Goal: Task Accomplishment & Management: Use online tool/utility

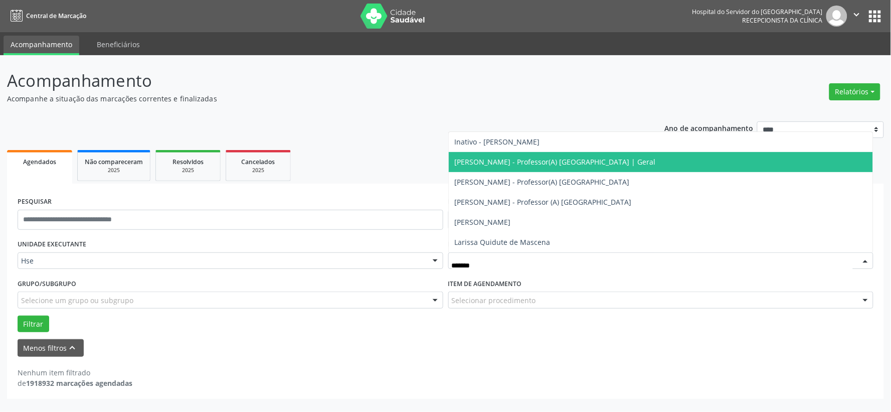
click at [541, 159] on span "[PERSON_NAME] - Professor(A) [GEOGRAPHIC_DATA] | Geral" at bounding box center [555, 162] width 201 height 10
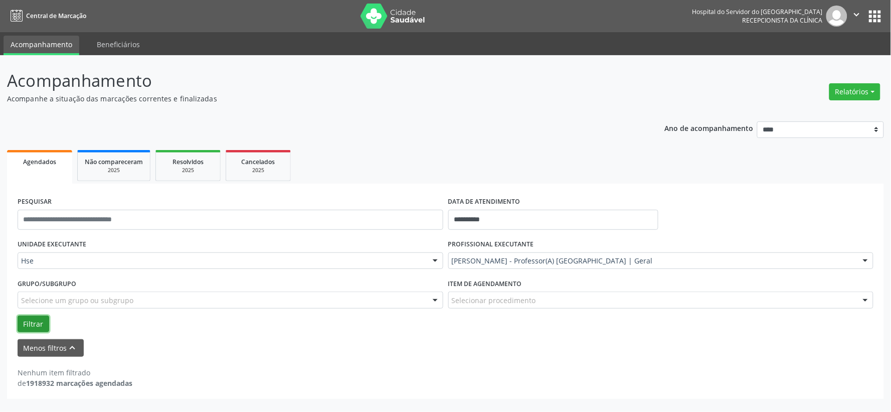
click at [37, 326] on button "Filtrar" at bounding box center [34, 323] width 32 height 17
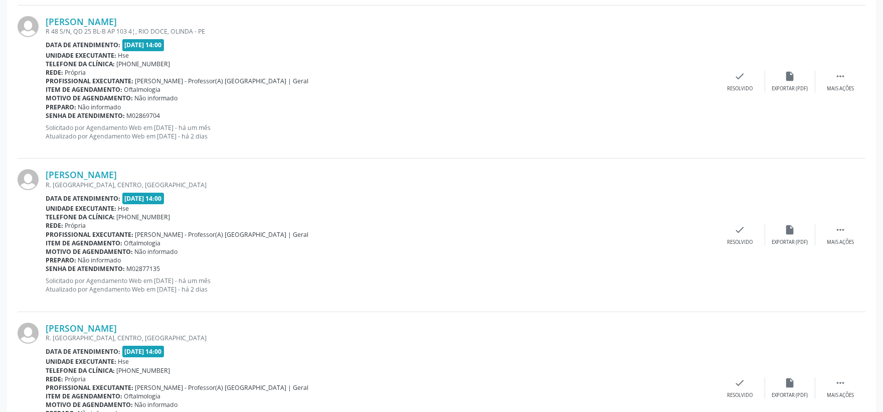
scroll to position [321, 0]
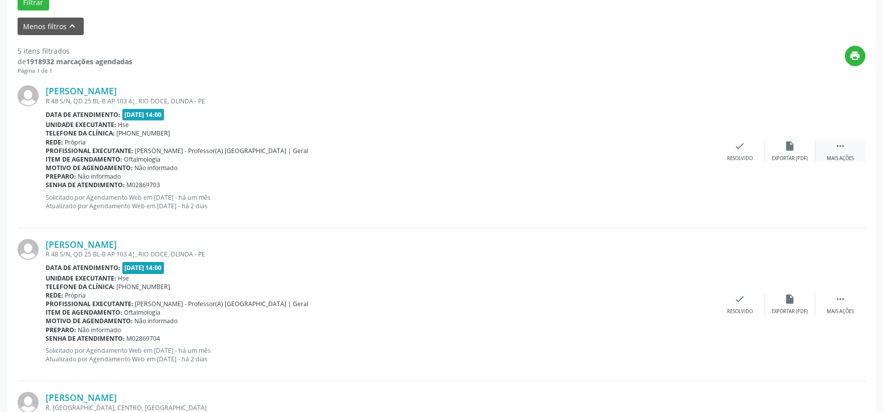
click at [829, 147] on div " Mais ações" at bounding box center [840, 151] width 50 height 22
click at [779, 148] on div "alarm_off Não compareceu" at bounding box center [790, 151] width 50 height 22
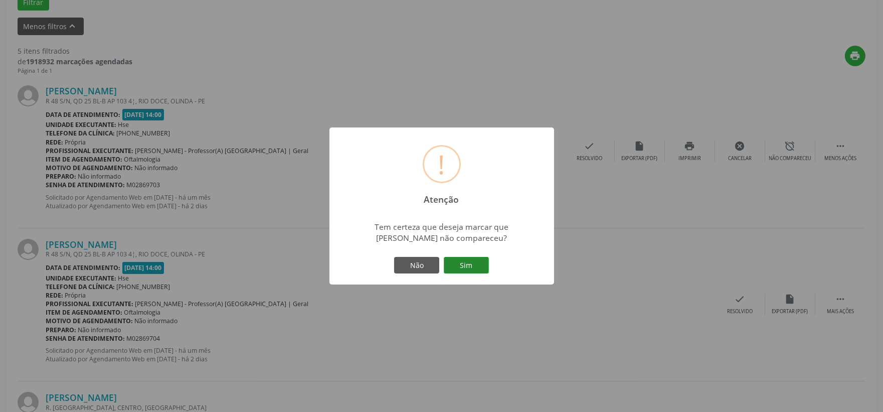
click at [479, 264] on button "Sim" at bounding box center [466, 265] width 45 height 17
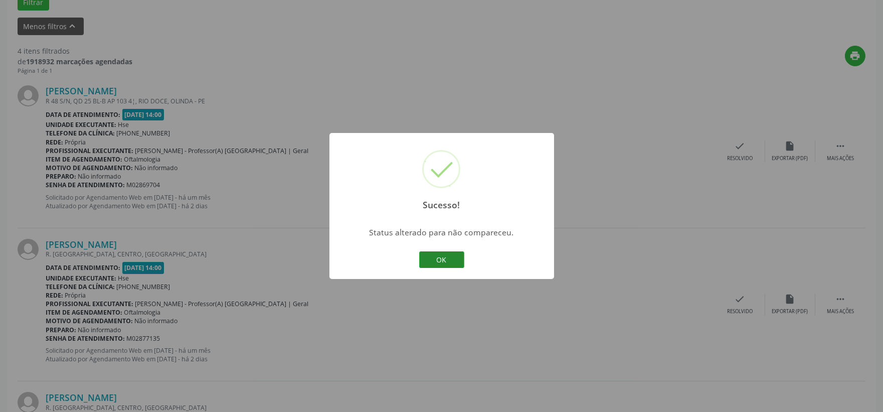
click at [437, 256] on button "OK" at bounding box center [441, 259] width 45 height 17
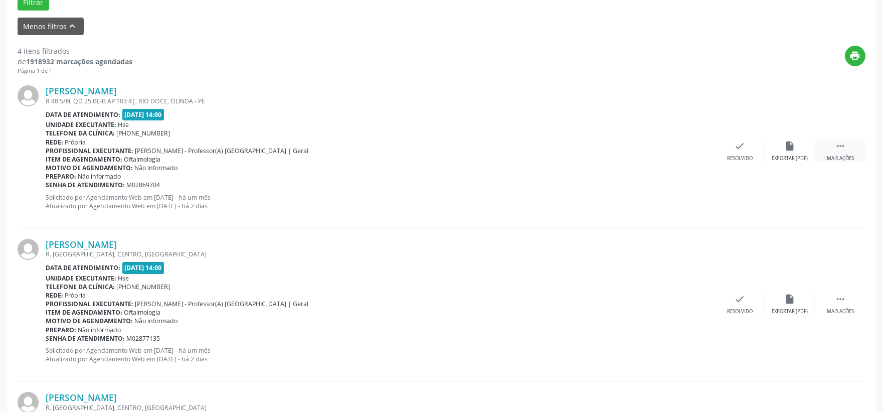
click at [838, 157] on div "Mais ações" at bounding box center [840, 158] width 27 height 7
click at [781, 157] on div "Não compareceu" at bounding box center [790, 158] width 43 height 7
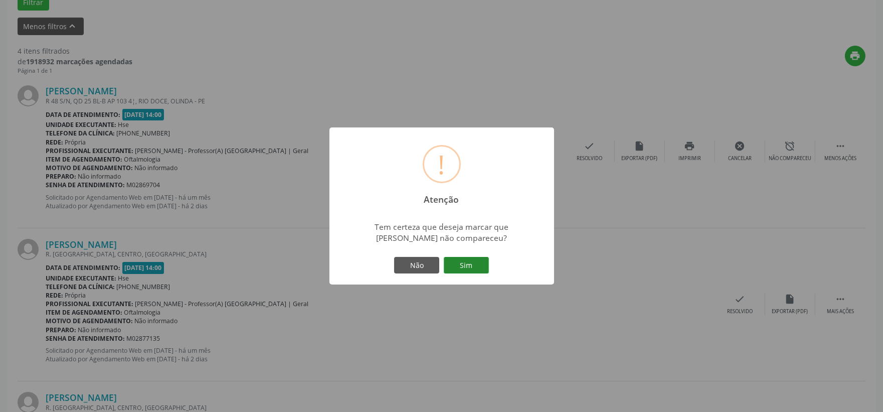
click at [469, 268] on button "Sim" at bounding box center [466, 265] width 45 height 17
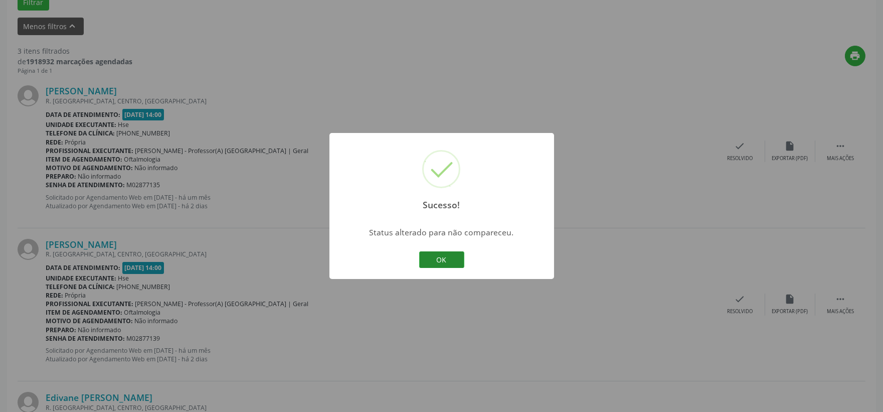
click at [455, 261] on button "OK" at bounding box center [441, 259] width 45 height 17
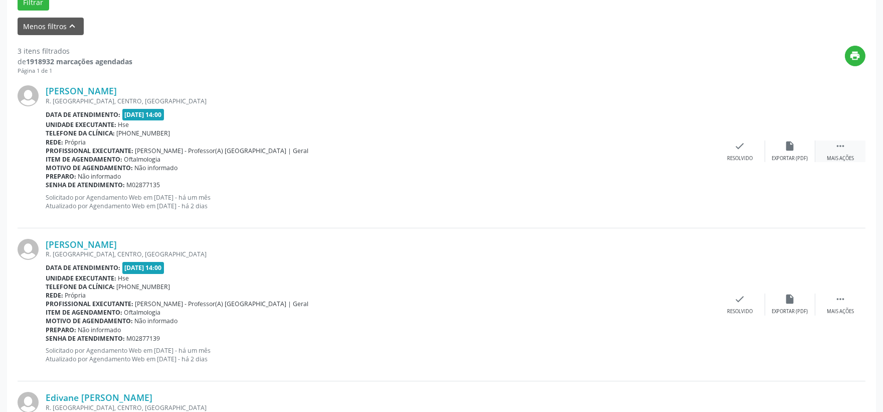
click at [846, 156] on div "Mais ações" at bounding box center [840, 158] width 27 height 7
click at [783, 145] on div "alarm_off Não compareceu" at bounding box center [790, 151] width 50 height 22
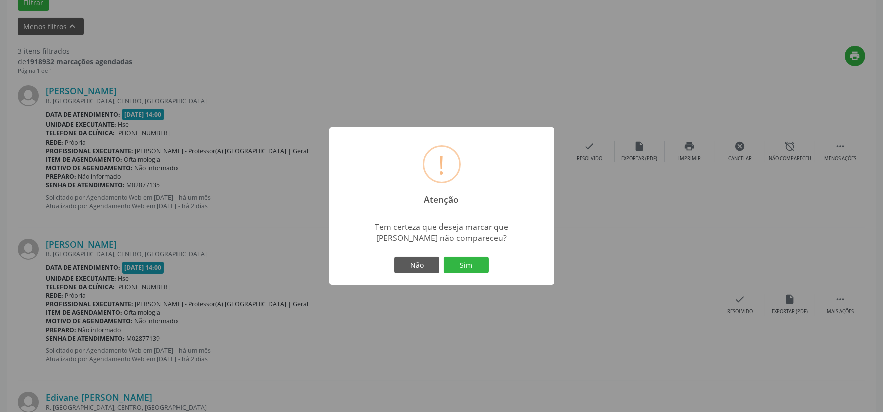
click at [494, 271] on div "! Atenção × Tem certeza que deseja marcar que [PERSON_NAME] não compareceu? Não…" at bounding box center [441, 205] width 225 height 157
click at [476, 265] on button "Sim" at bounding box center [466, 265] width 45 height 17
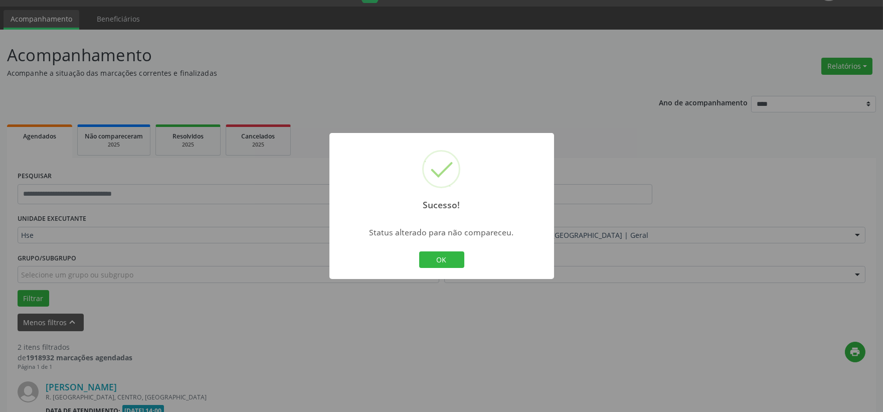
scroll to position [307, 0]
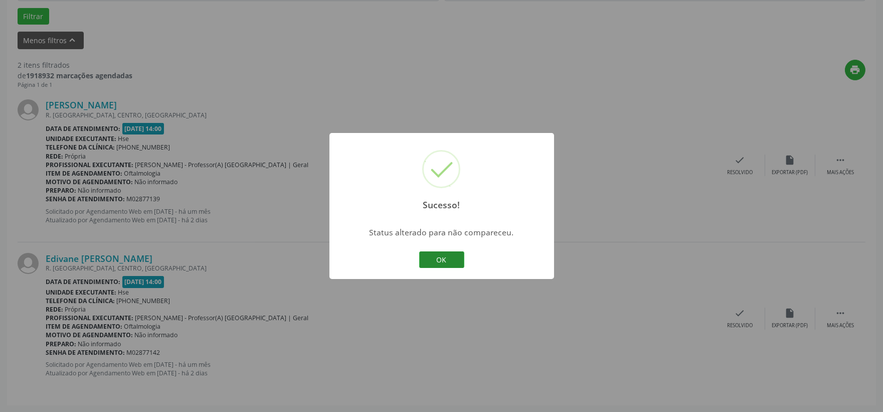
click at [435, 252] on button "OK" at bounding box center [441, 259] width 45 height 17
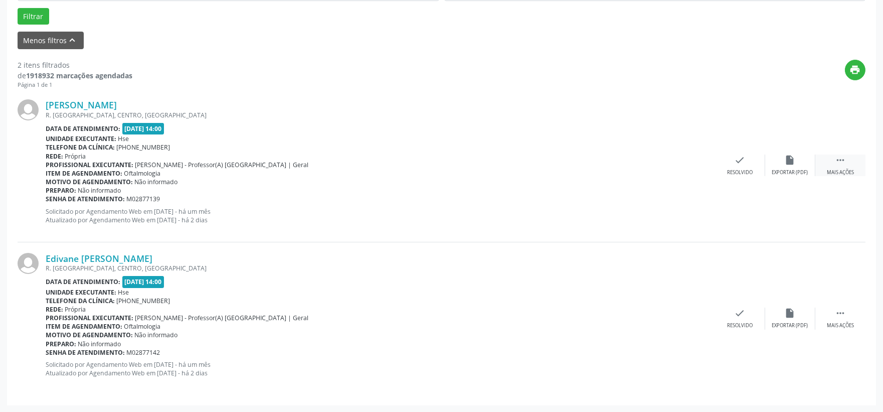
click at [833, 158] on div " Mais ações" at bounding box center [840, 165] width 50 height 22
click at [784, 169] on div "Não compareceu" at bounding box center [790, 172] width 43 height 7
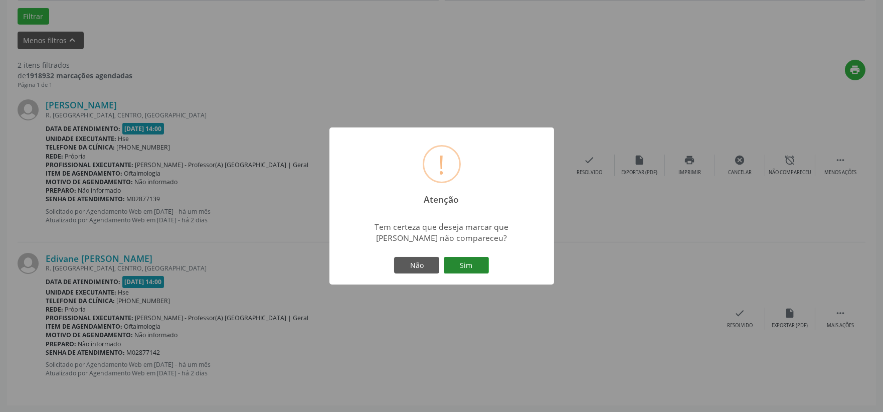
click at [474, 263] on button "Sim" at bounding box center [466, 265] width 45 height 17
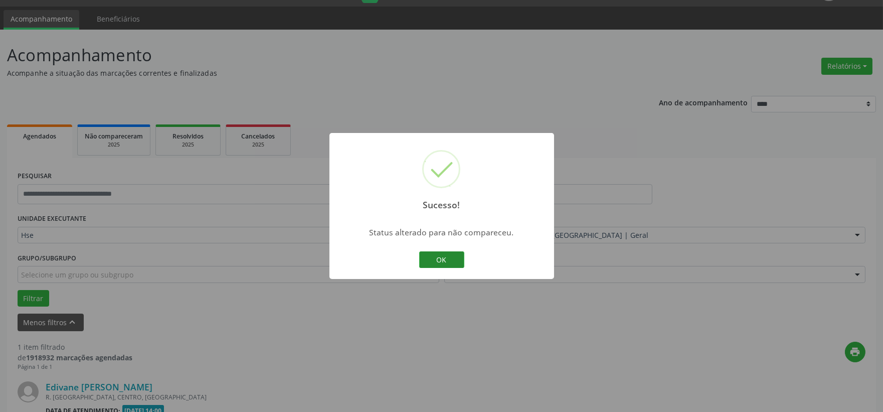
scroll to position [154, 0]
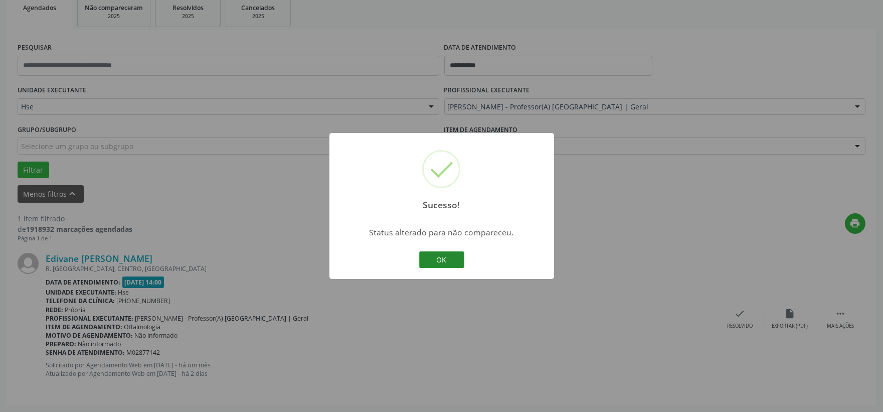
click at [455, 257] on button "OK" at bounding box center [441, 259] width 45 height 17
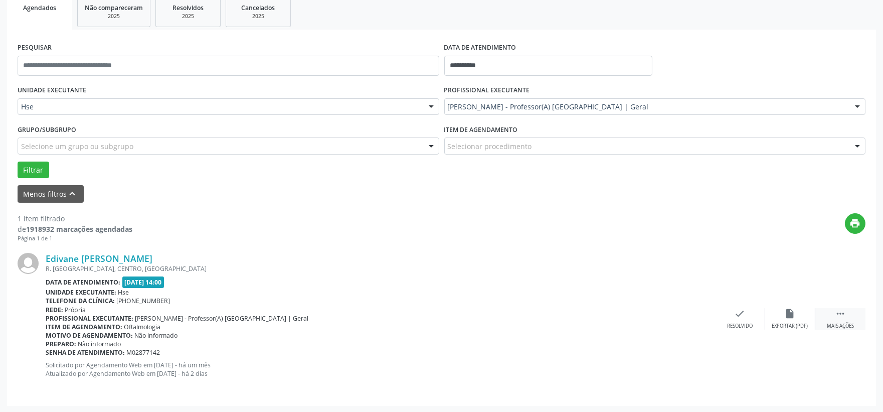
click at [840, 317] on icon "" at bounding box center [840, 313] width 11 height 11
click at [786, 316] on icon "alarm_off" at bounding box center [790, 313] width 11 height 11
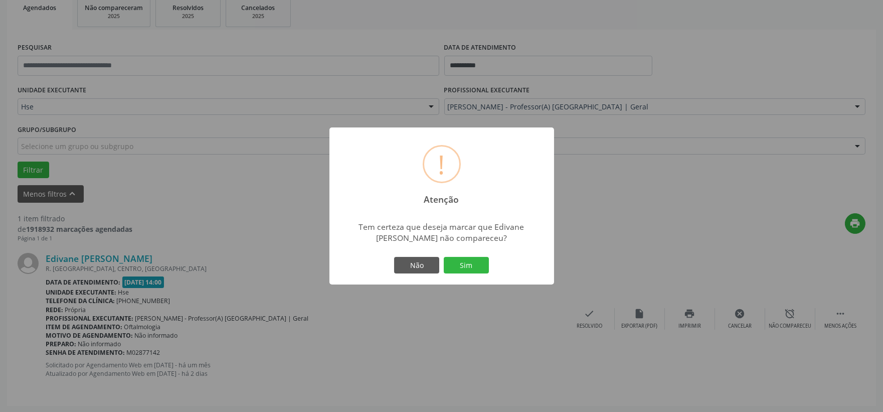
click at [469, 274] on div "Não Sim" at bounding box center [441, 265] width 99 height 21
click at [469, 268] on button "Sim" at bounding box center [466, 265] width 45 height 17
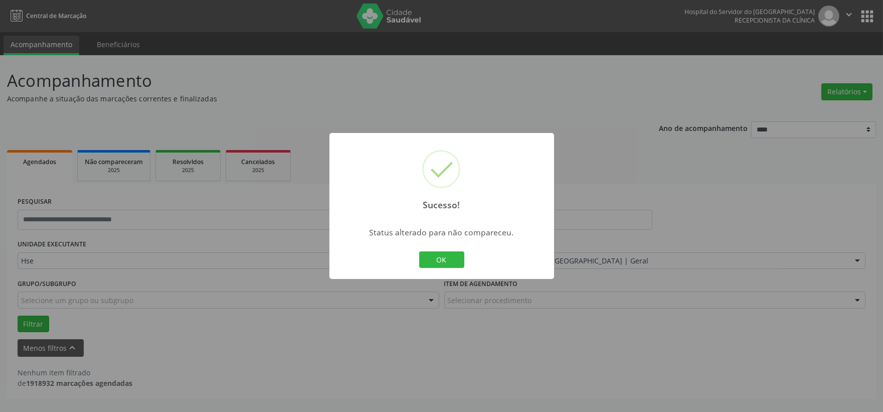
scroll to position [0, 0]
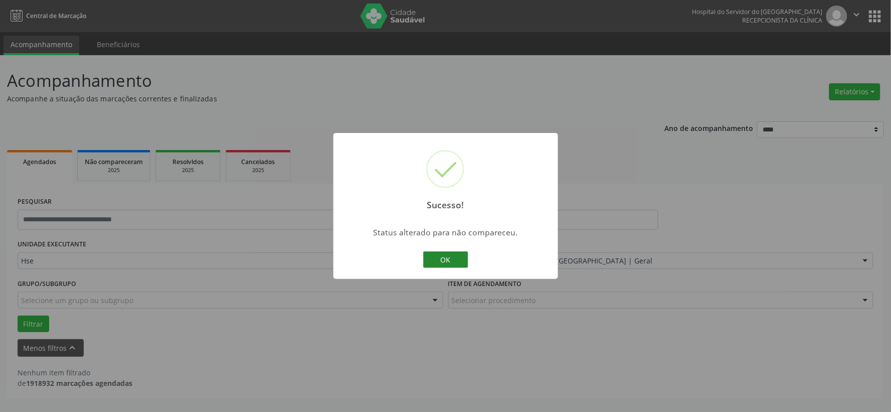
click at [457, 262] on button "OK" at bounding box center [445, 259] width 45 height 17
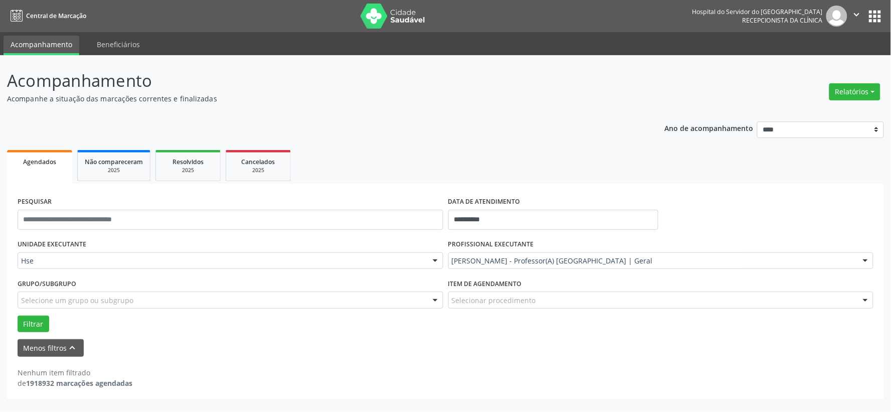
click at [502, 247] on label "PROFISSIONAL EXECUTANTE" at bounding box center [491, 245] width 86 height 16
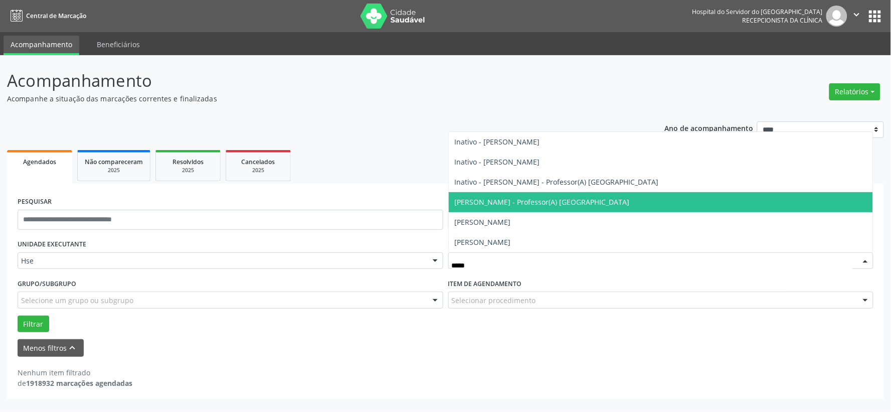
click at [559, 199] on span "[PERSON_NAME] - Professor(A) [GEOGRAPHIC_DATA]" at bounding box center [542, 202] width 175 height 10
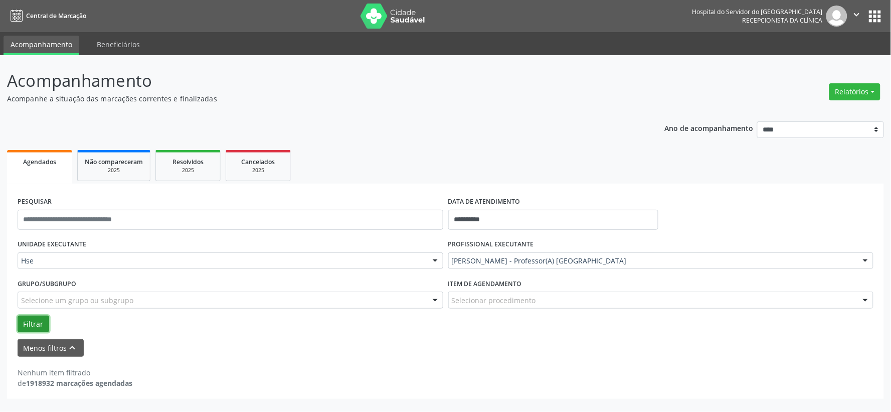
click at [41, 325] on button "Filtrar" at bounding box center [34, 323] width 32 height 17
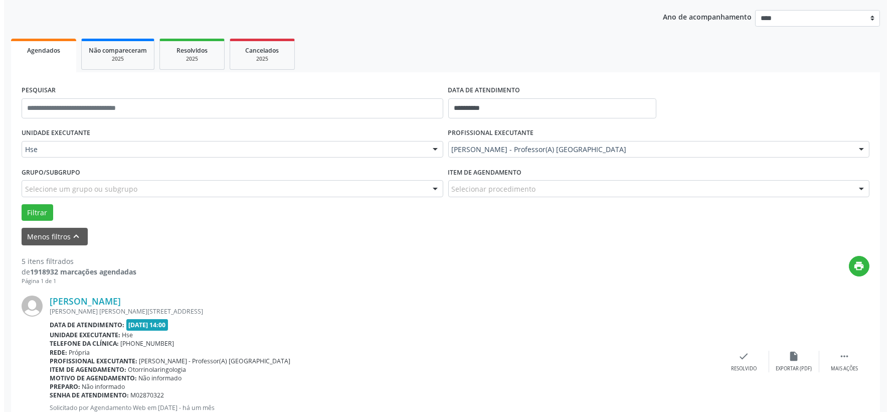
scroll to position [278, 0]
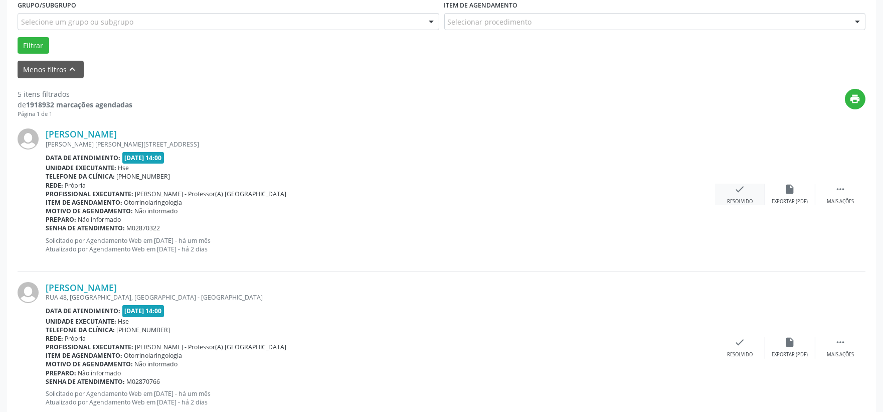
click at [750, 185] on div "check Resolvido" at bounding box center [740, 194] width 50 height 22
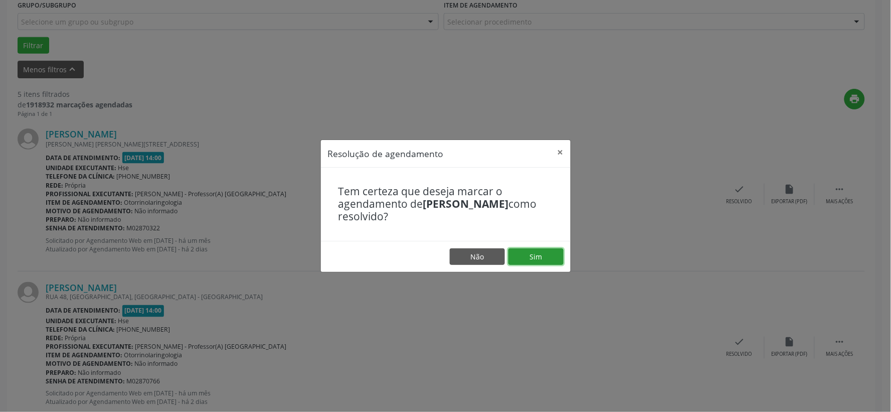
click at [528, 249] on button "Sim" at bounding box center [535, 256] width 55 height 17
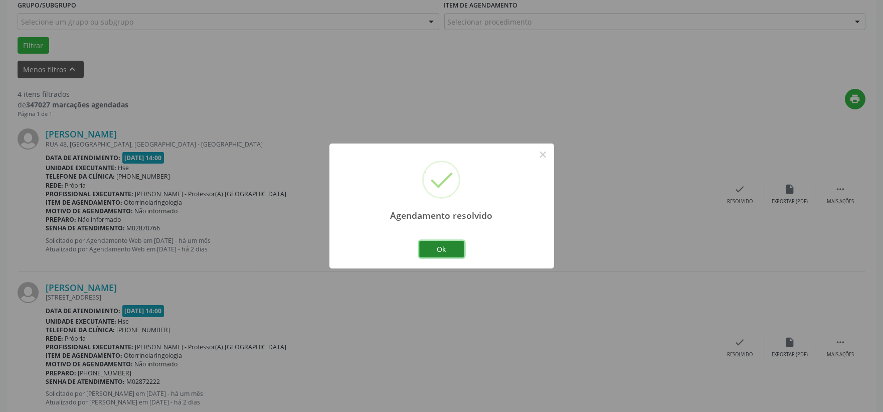
click at [449, 253] on button "Ok" at bounding box center [441, 249] width 45 height 17
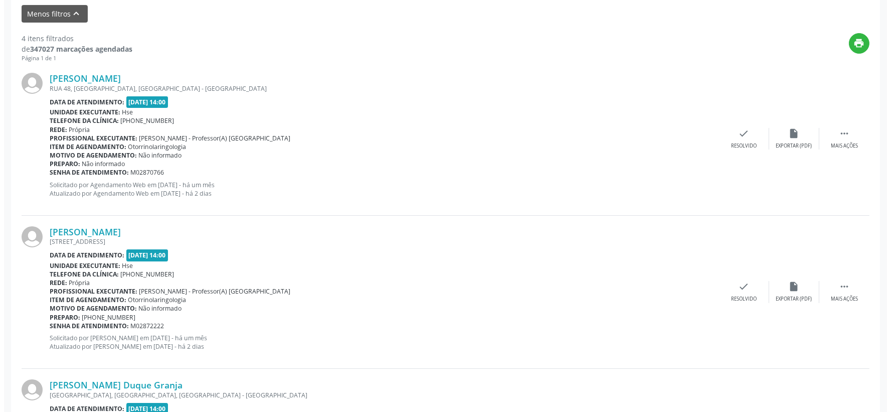
scroll to position [390, 0]
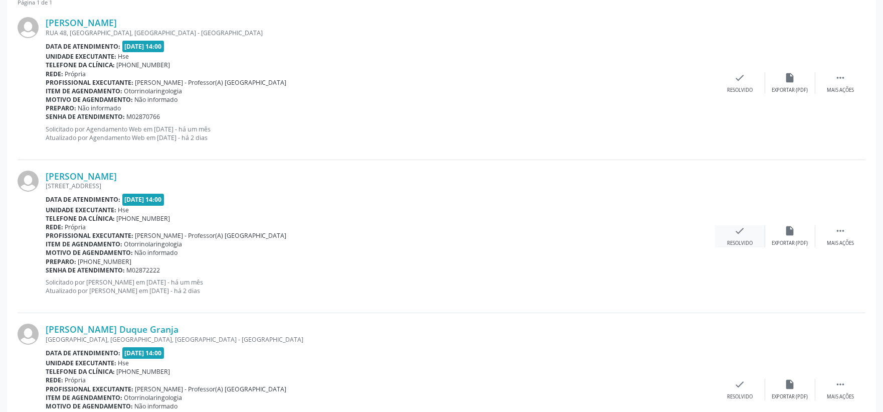
click at [735, 232] on icon "check" at bounding box center [739, 230] width 11 height 11
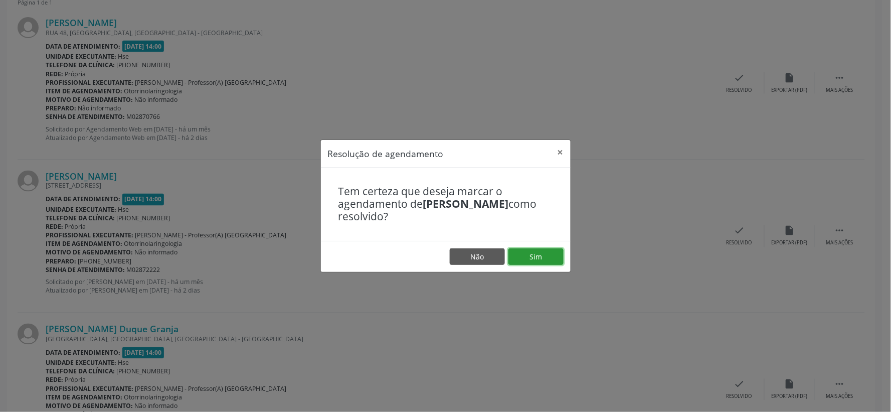
click at [543, 260] on button "Sim" at bounding box center [535, 256] width 55 height 17
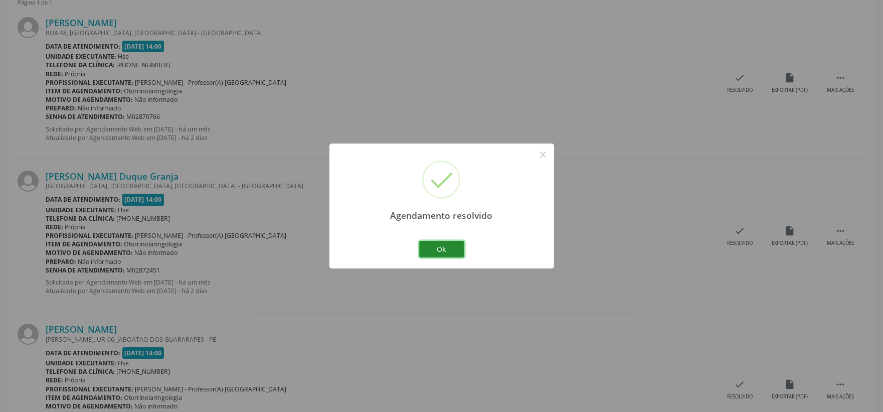
click at [439, 246] on button "Ok" at bounding box center [441, 249] width 45 height 17
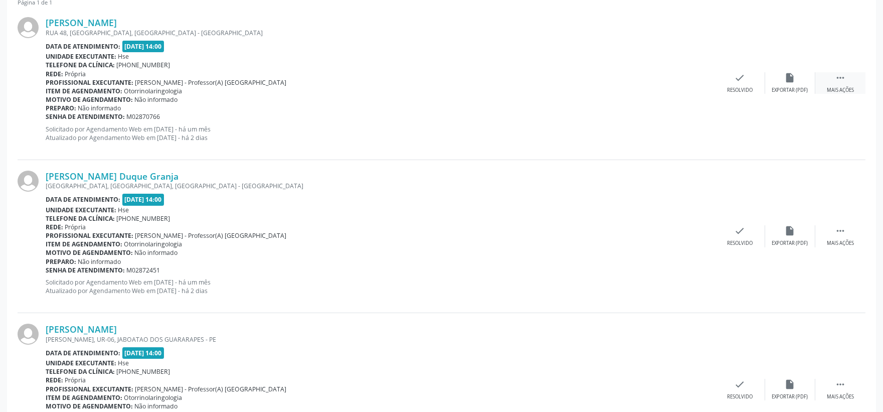
click at [839, 88] on div "Mais ações" at bounding box center [840, 90] width 27 height 7
click at [785, 87] on div "Não compareceu" at bounding box center [790, 90] width 43 height 7
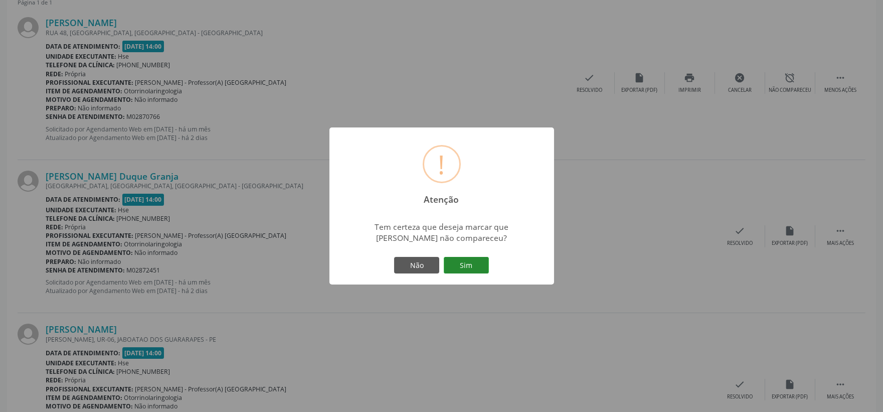
click at [474, 272] on button "Sim" at bounding box center [466, 265] width 45 height 17
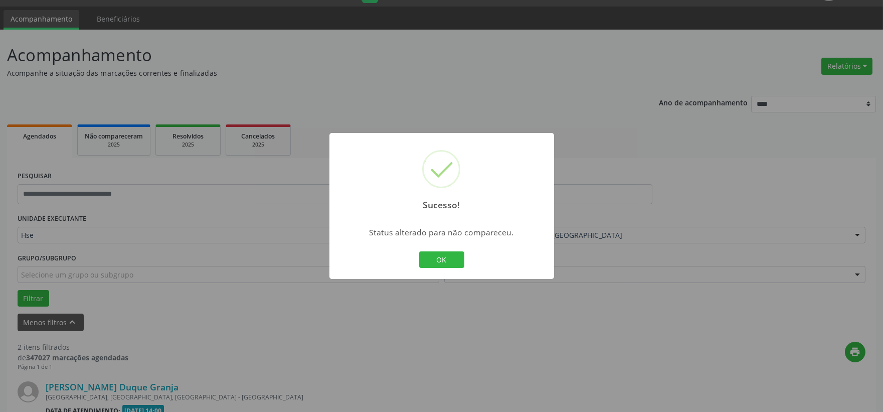
scroll to position [307, 0]
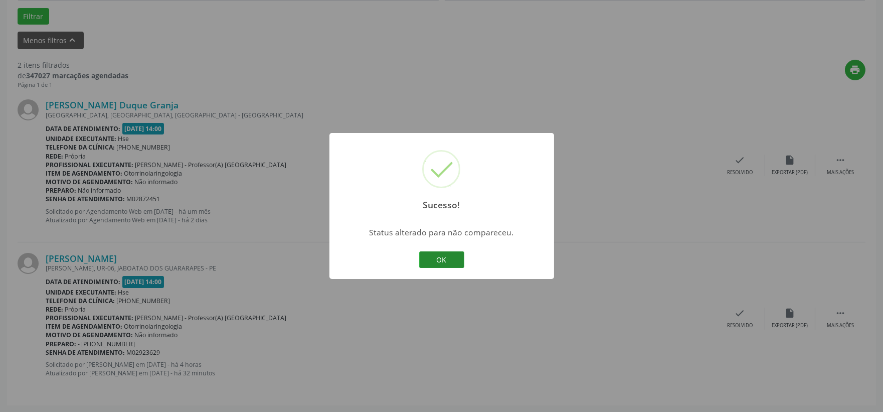
click at [446, 252] on button "OK" at bounding box center [441, 259] width 45 height 17
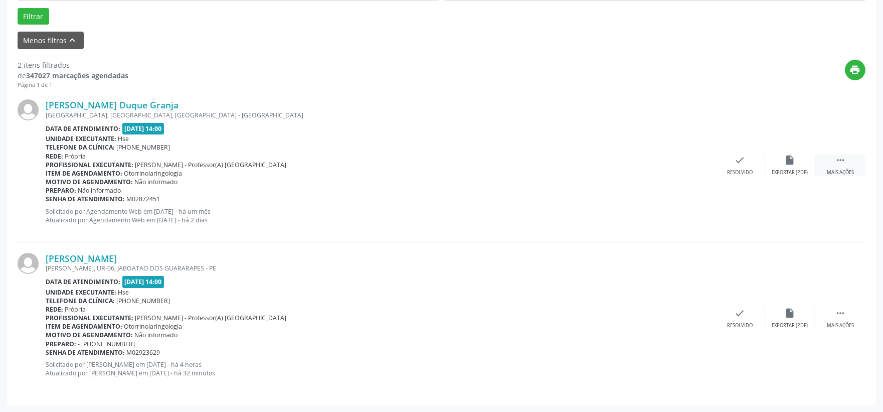
click at [836, 154] on icon "" at bounding box center [840, 159] width 11 height 11
click at [796, 162] on div "alarm_off Não compareceu" at bounding box center [790, 165] width 50 height 22
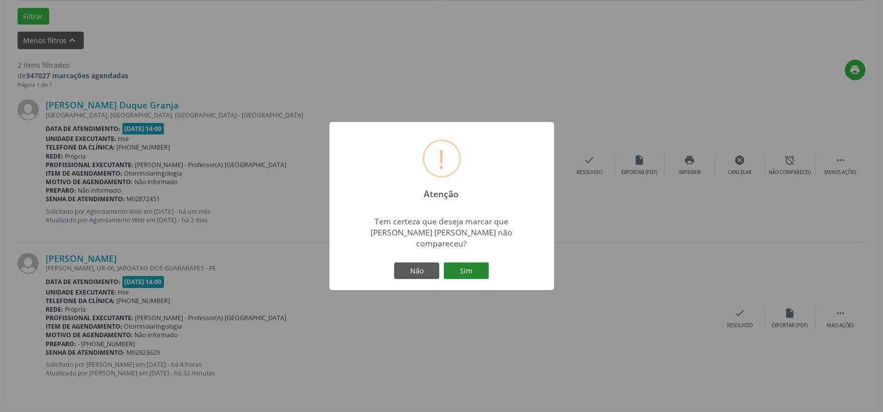
click at [466, 262] on button "Sim" at bounding box center [466, 270] width 45 height 17
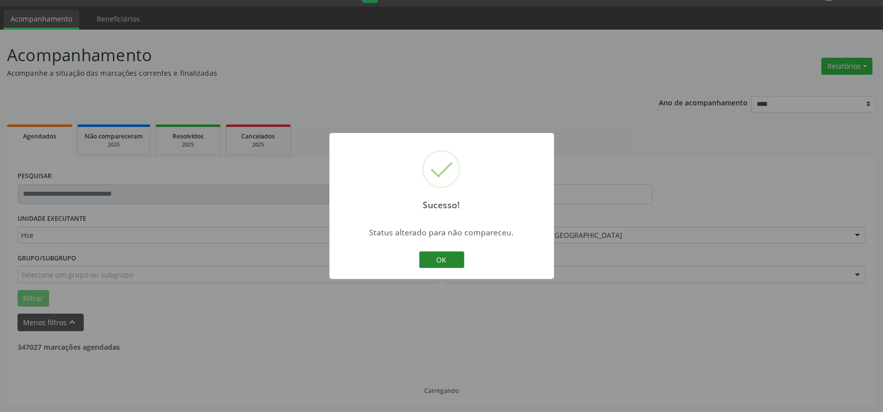
scroll to position [154, 0]
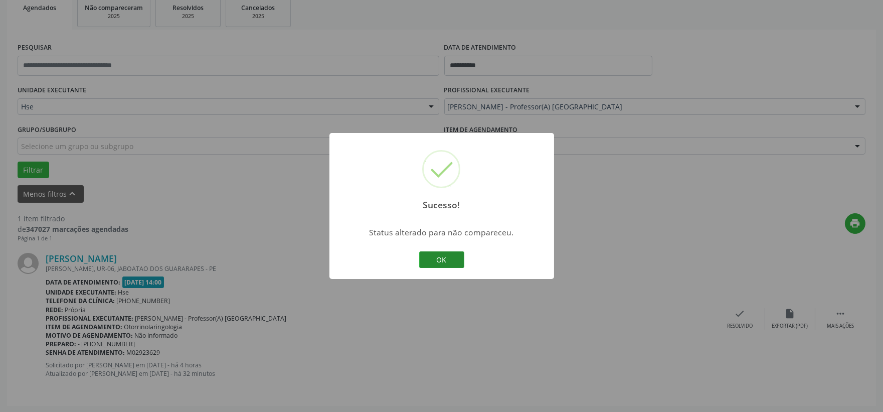
click at [445, 259] on button "OK" at bounding box center [441, 259] width 45 height 17
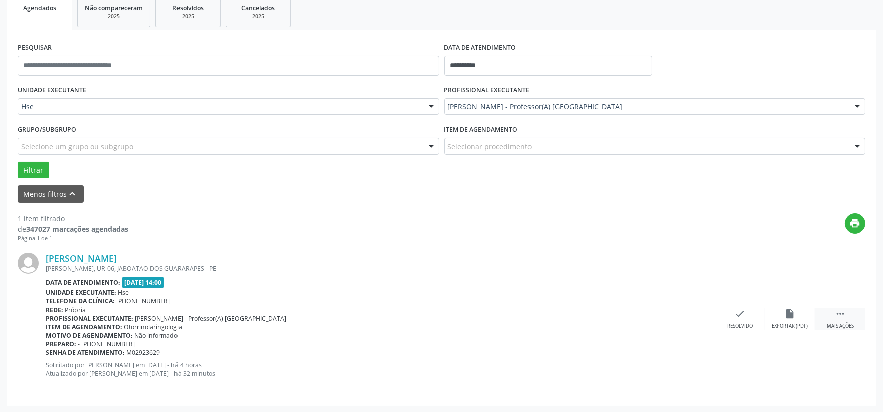
click at [849, 323] on div "Mais ações" at bounding box center [840, 325] width 27 height 7
click at [785, 317] on icon "alarm_off" at bounding box center [790, 313] width 11 height 11
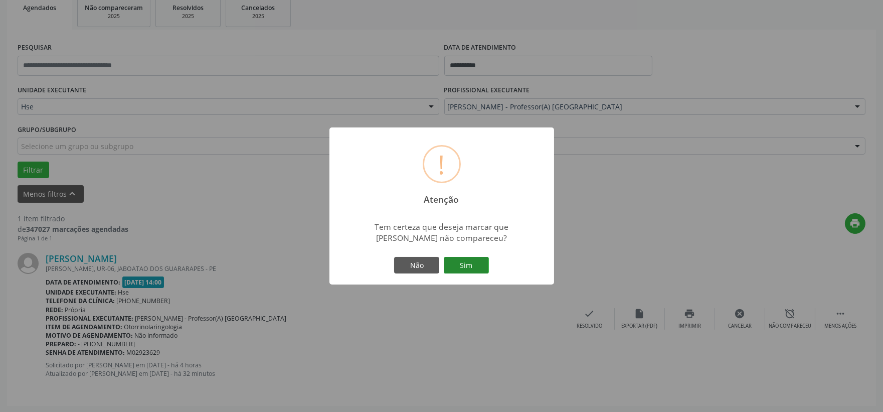
click at [459, 268] on button "Sim" at bounding box center [466, 265] width 45 height 17
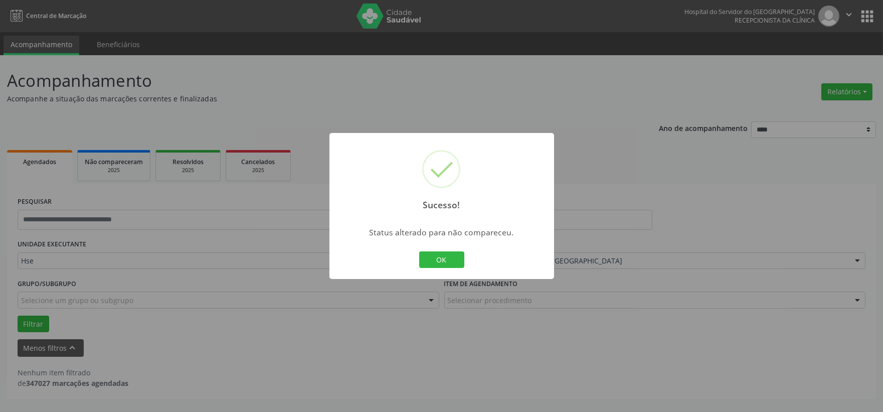
scroll to position [0, 0]
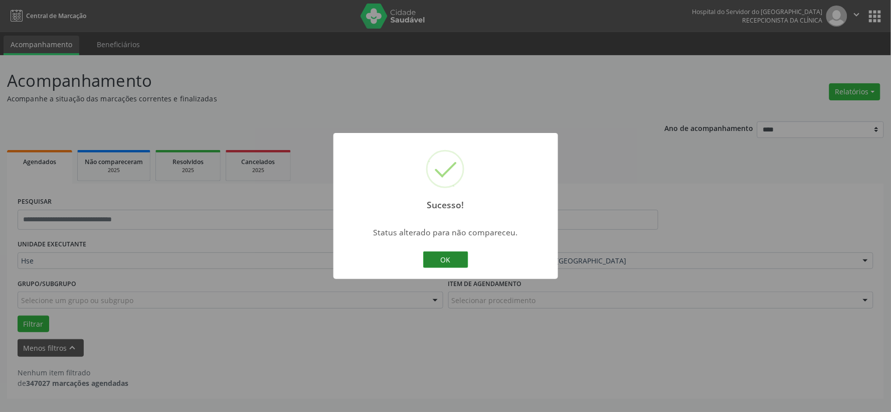
click at [450, 262] on button "OK" at bounding box center [445, 259] width 45 height 17
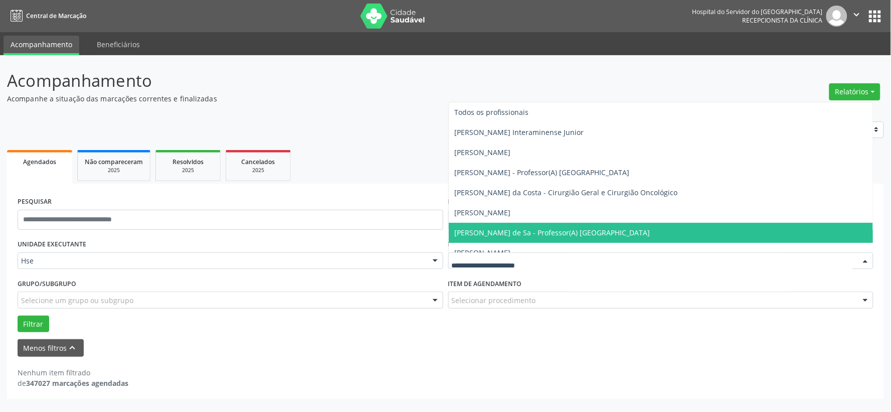
drag, startPoint x: 472, startPoint y: 266, endPoint x: 476, endPoint y: 264, distance: 5.2
click at [472, 266] on div at bounding box center [661, 260] width 426 height 17
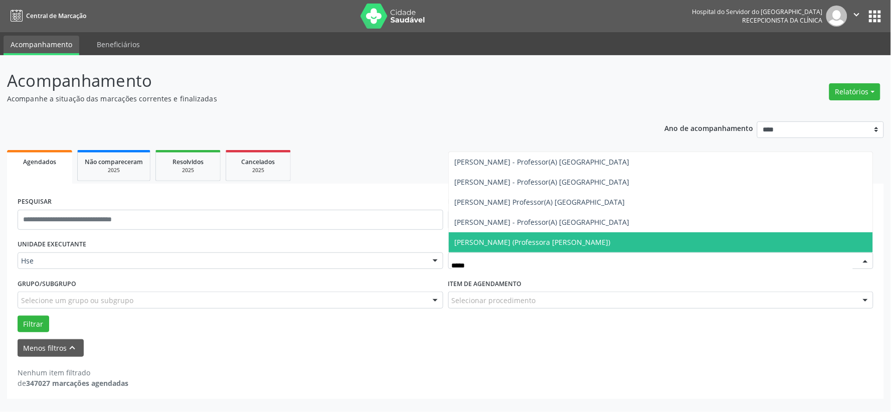
type input "******"
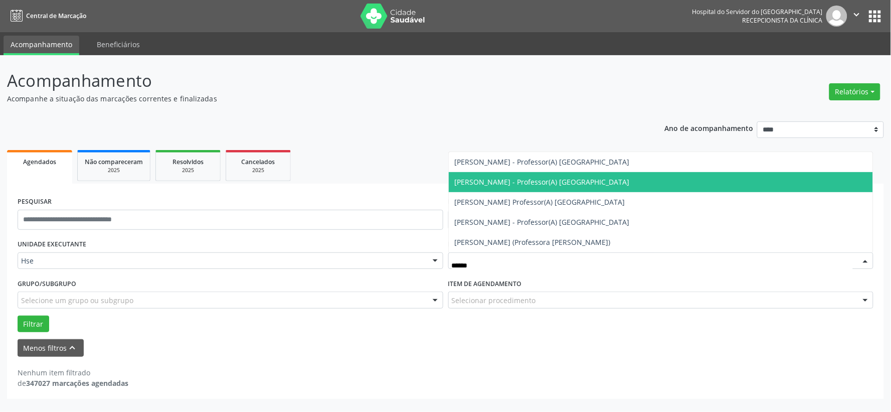
click at [532, 182] on span "[PERSON_NAME] - Professor(A) [GEOGRAPHIC_DATA]" at bounding box center [542, 182] width 175 height 10
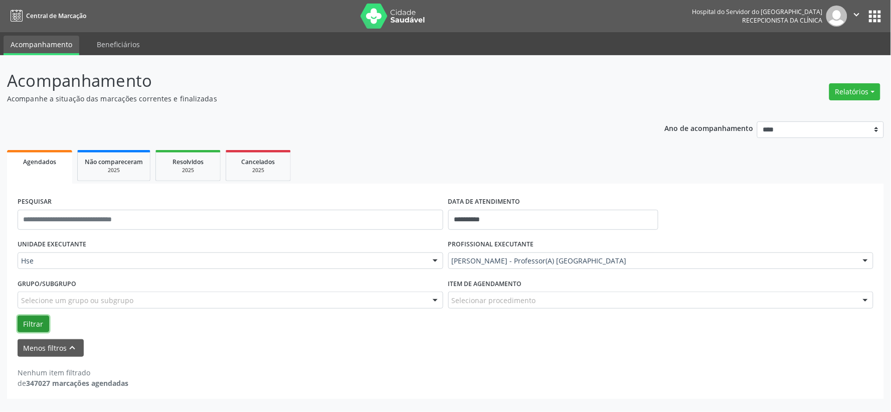
click at [32, 319] on button "Filtrar" at bounding box center [34, 323] width 32 height 17
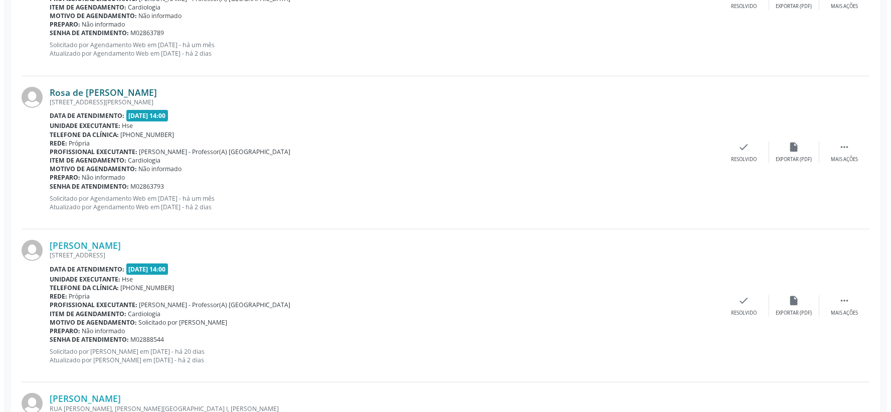
scroll to position [920, 0]
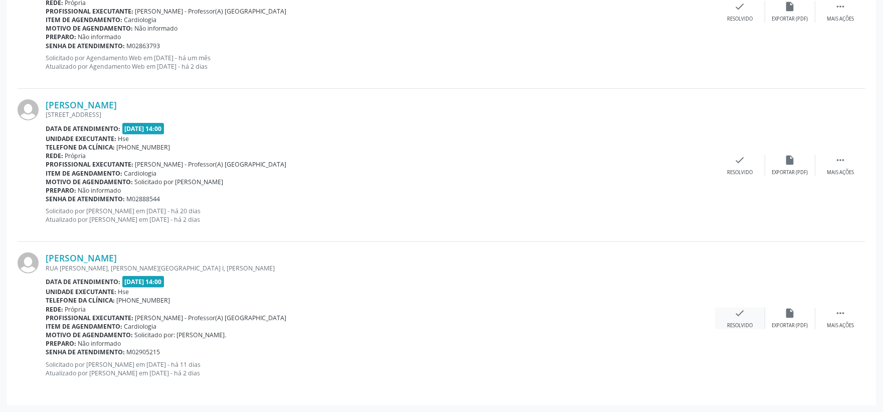
click at [748, 318] on div "check Resolvido" at bounding box center [740, 318] width 50 height 22
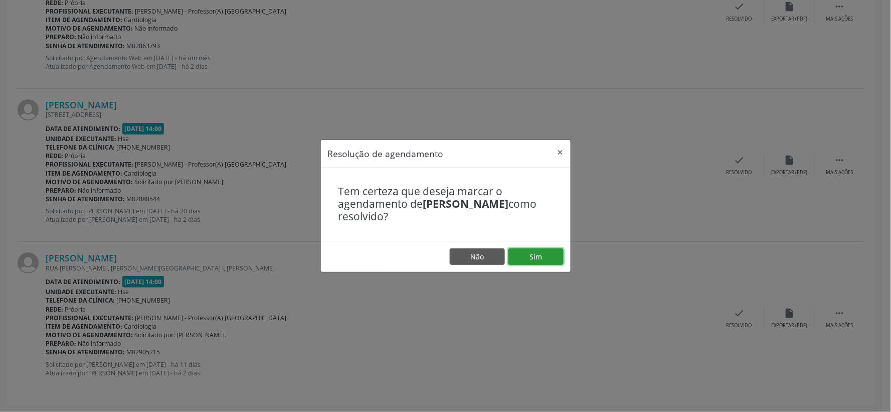
click at [538, 255] on button "Sim" at bounding box center [535, 256] width 55 height 17
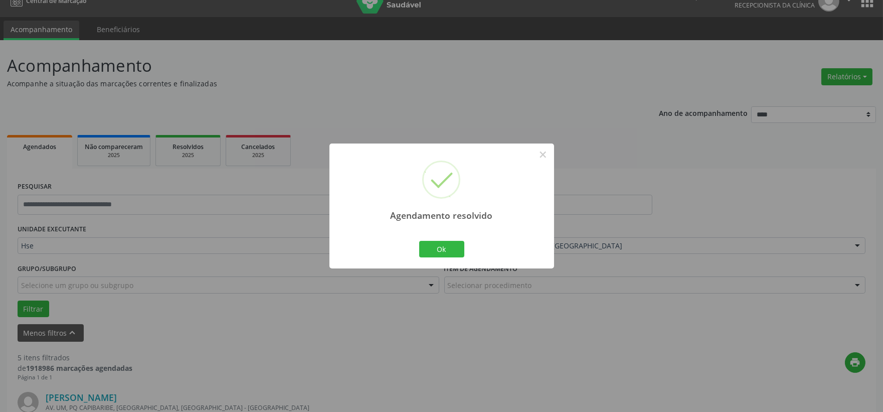
scroll to position [767, 0]
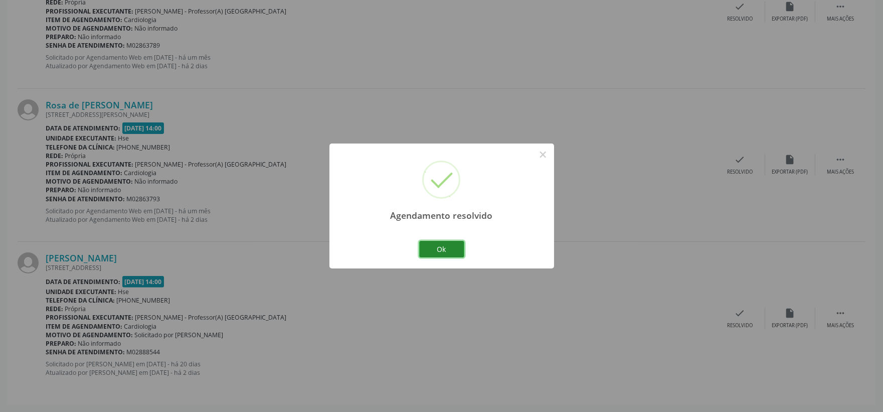
click at [436, 253] on button "Ok" at bounding box center [441, 249] width 45 height 17
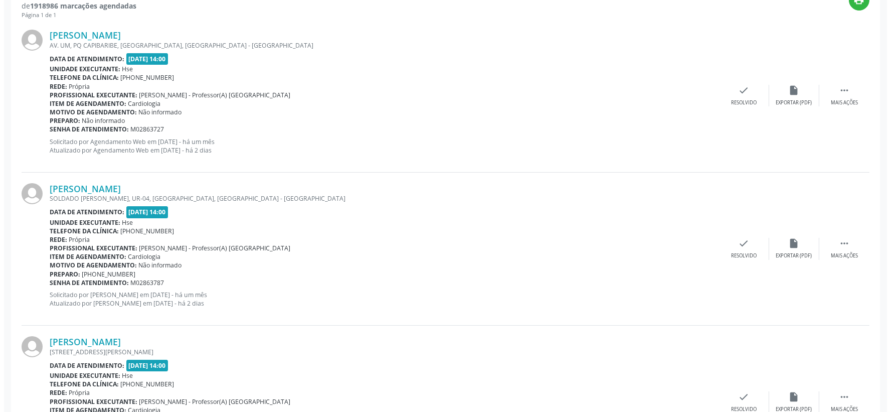
scroll to position [321, 0]
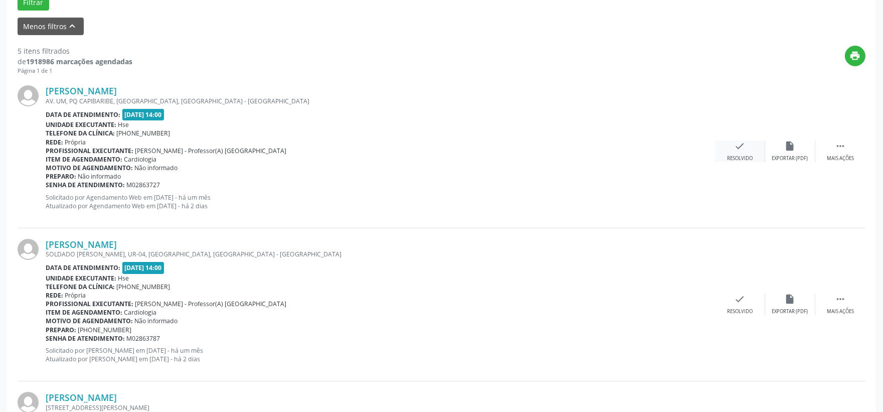
click at [724, 149] on div "check Resolvido" at bounding box center [740, 151] width 50 height 22
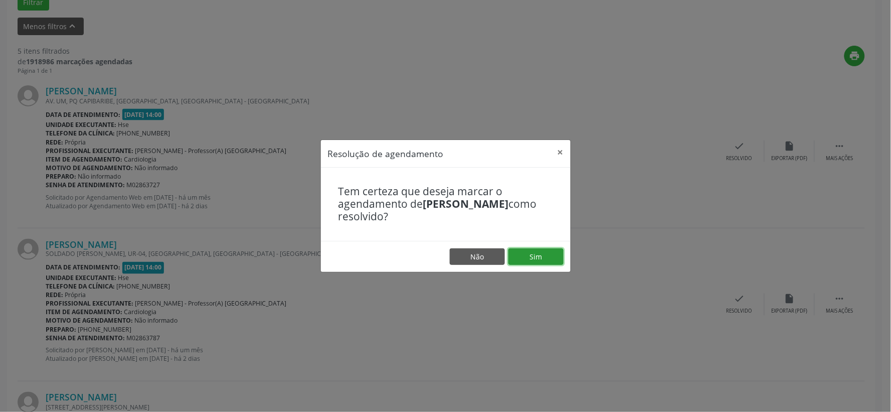
click at [534, 257] on button "Sim" at bounding box center [535, 256] width 55 height 17
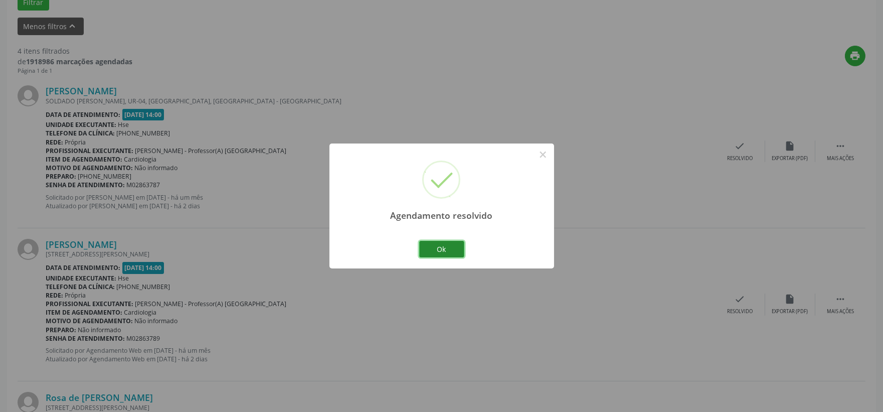
click at [440, 251] on button "Ok" at bounding box center [441, 249] width 45 height 17
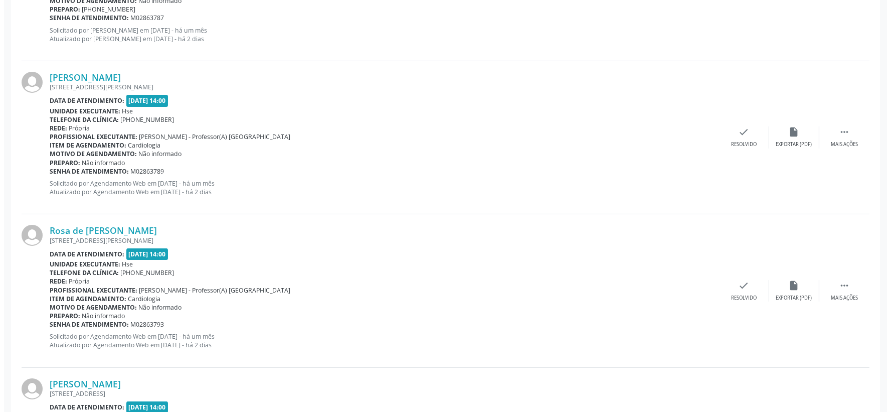
scroll to position [614, 0]
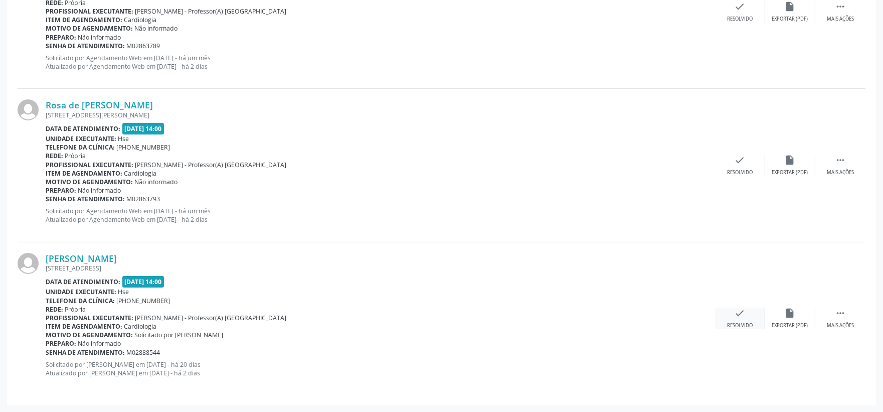
click at [746, 309] on div "check Resolvido" at bounding box center [740, 318] width 50 height 22
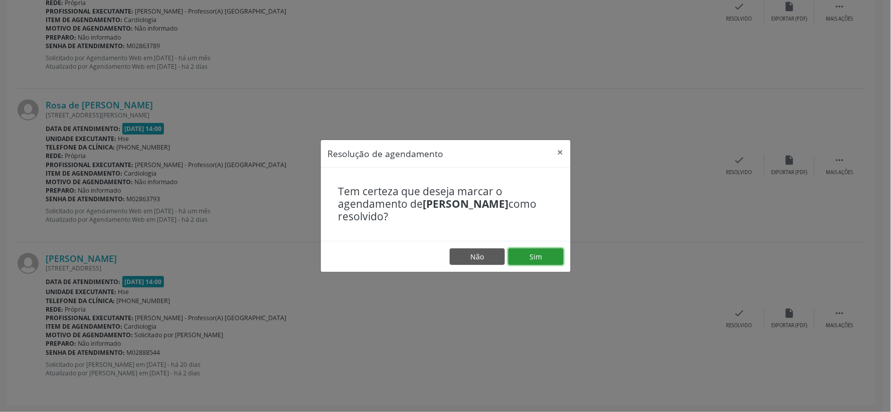
click at [549, 253] on button "Sim" at bounding box center [535, 256] width 55 height 17
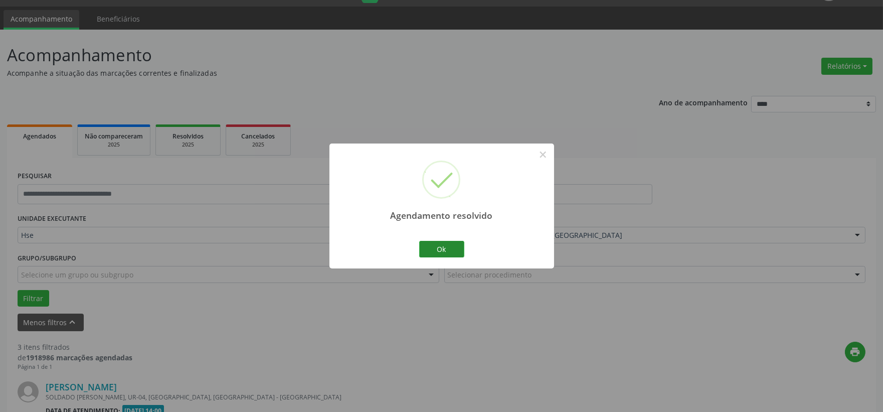
scroll to position [460, 0]
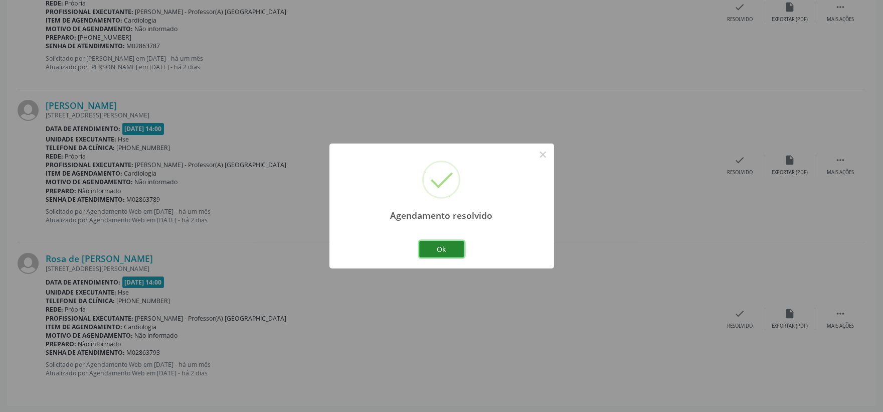
click at [449, 251] on button "Ok" at bounding box center [441, 249] width 45 height 17
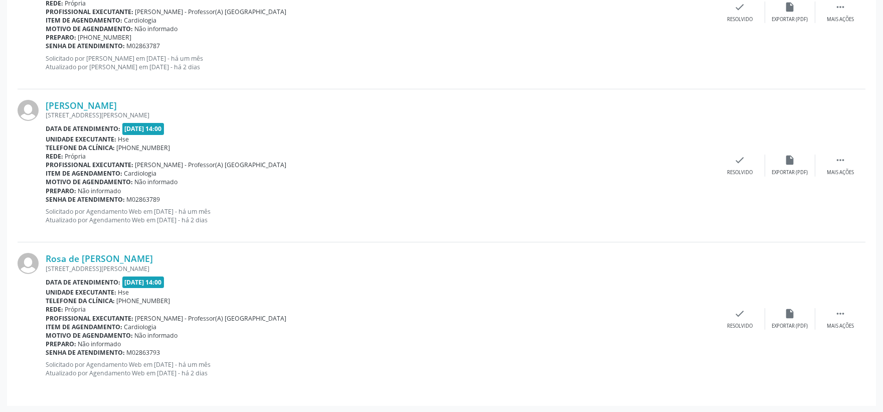
scroll to position [238, 0]
